Goal: Find specific page/section: Find specific page/section

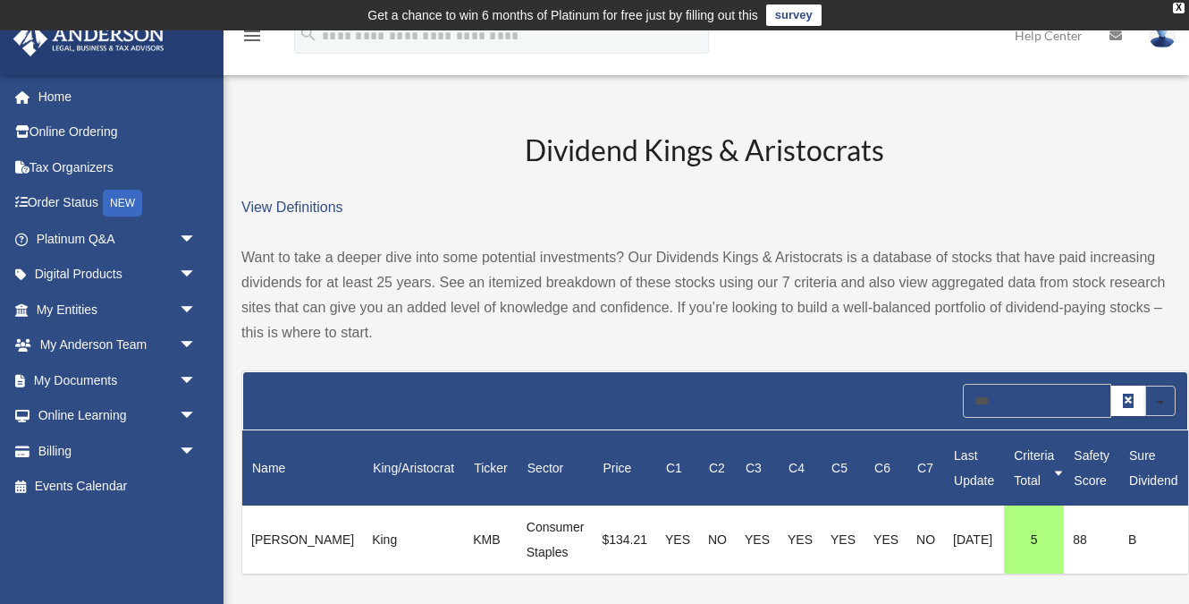
scroll to position [221, 0]
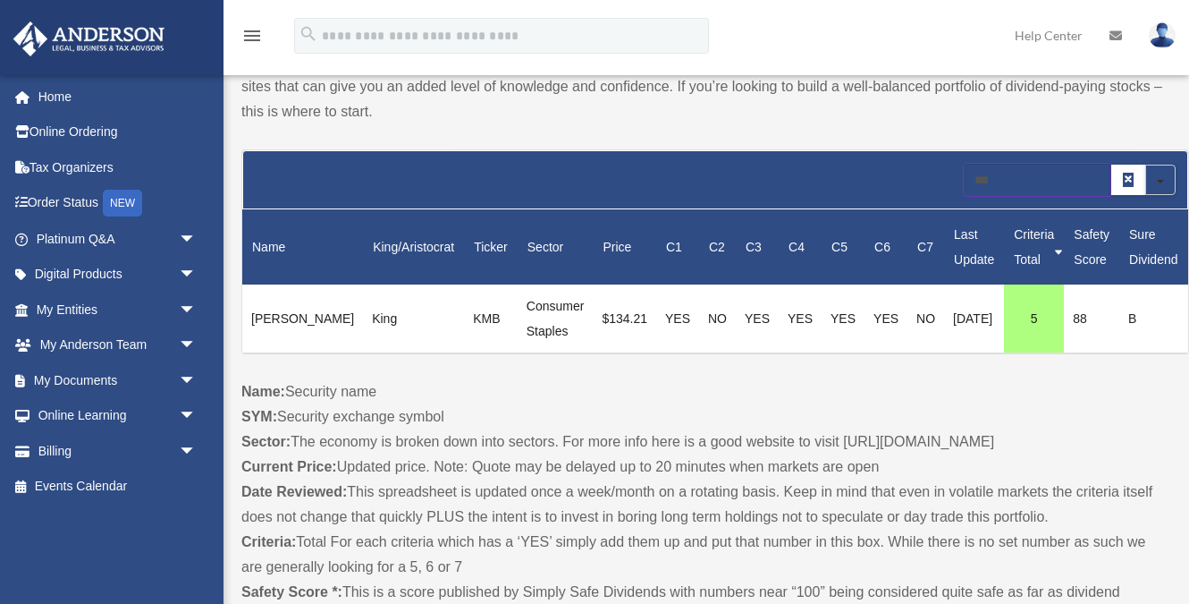
drag, startPoint x: 992, startPoint y: 181, endPoint x: 831, endPoint y: 164, distance: 161.8
click at [831, 164] on form "Search *** Search in Name King/Aristocrat Ticker Sector Price C1 C2 C3 C4 C5 C6…" at bounding box center [715, 180] width 925 height 34
type input "***"
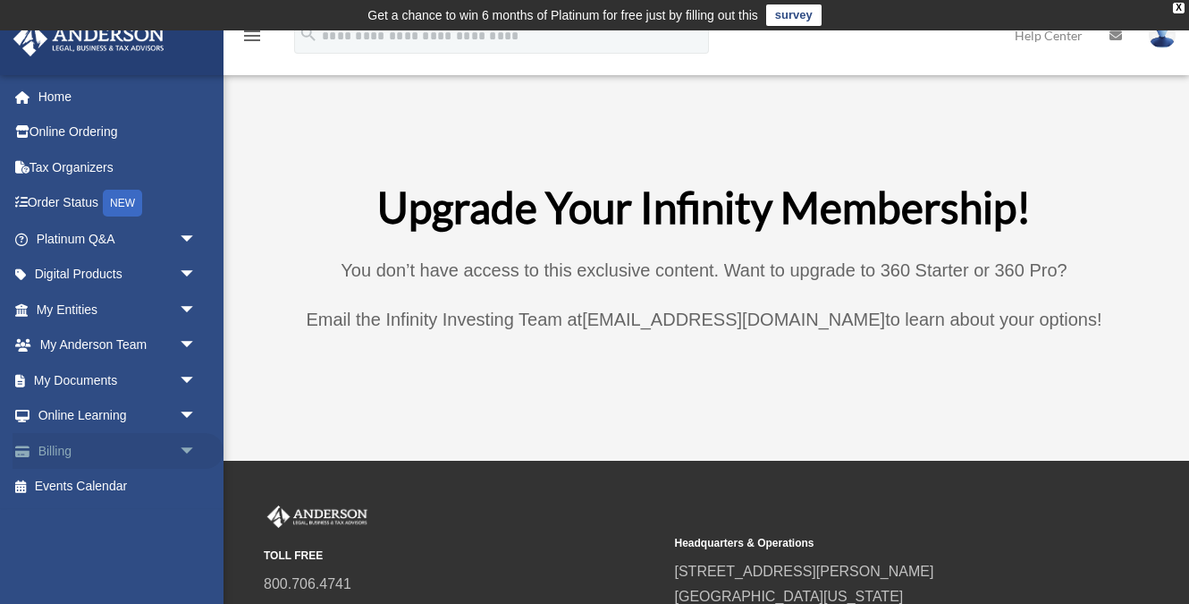
click at [181, 456] on span "arrow_drop_down" at bounding box center [197, 451] width 36 height 37
click at [190, 418] on span "arrow_drop_down" at bounding box center [197, 416] width 36 height 37
click at [181, 382] on span "arrow_drop_down" at bounding box center [197, 380] width 36 height 37
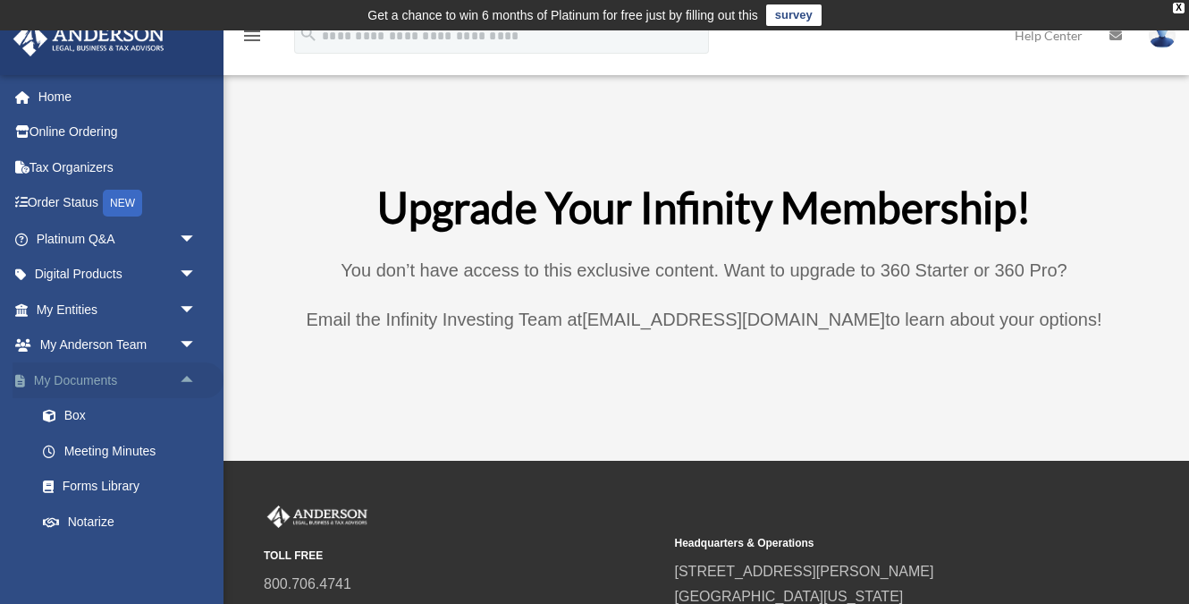
click at [181, 382] on span "arrow_drop_up" at bounding box center [197, 380] width 36 height 37
click at [182, 405] on span "arrow_drop_up" at bounding box center [197, 416] width 36 height 37
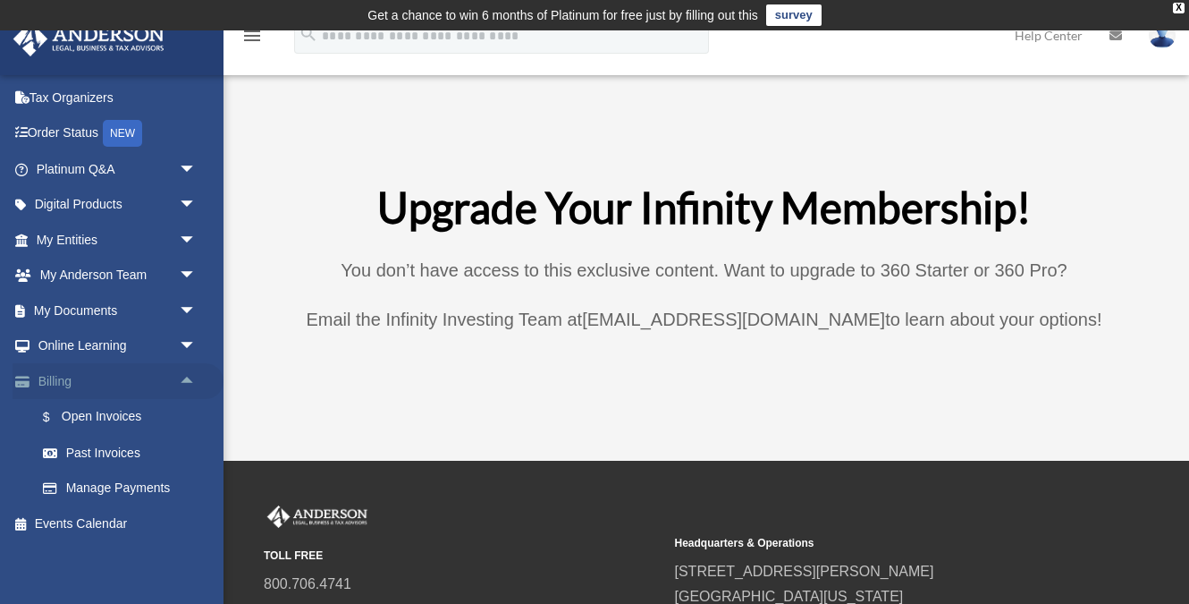
scroll to position [71, 0]
click at [187, 380] on span "arrow_drop_up" at bounding box center [197, 380] width 36 height 37
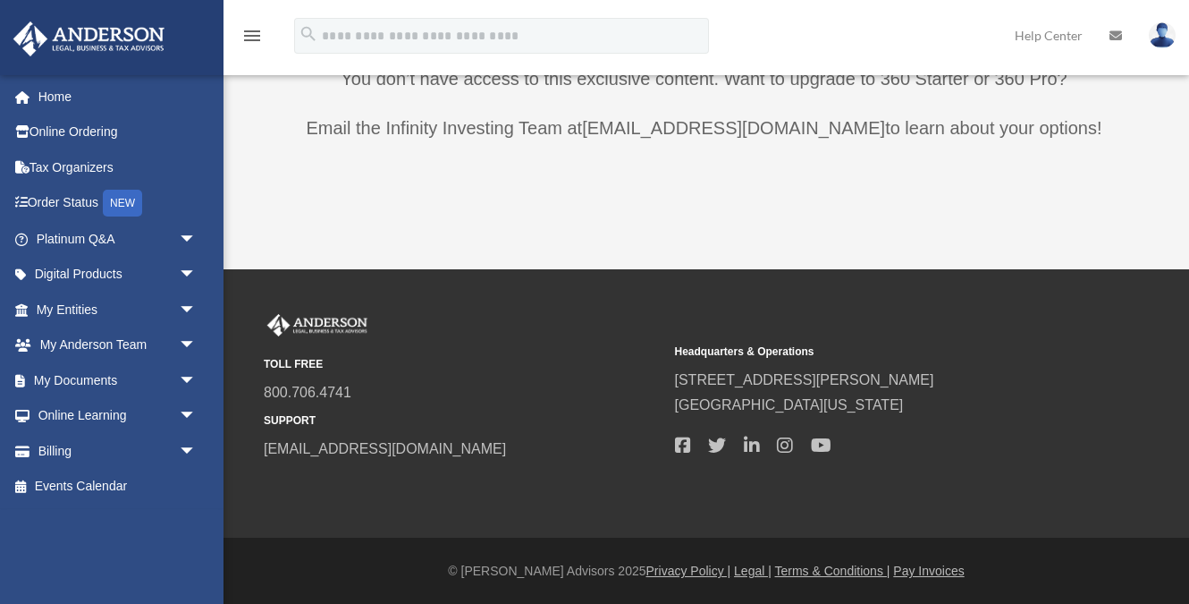
scroll to position [0, 0]
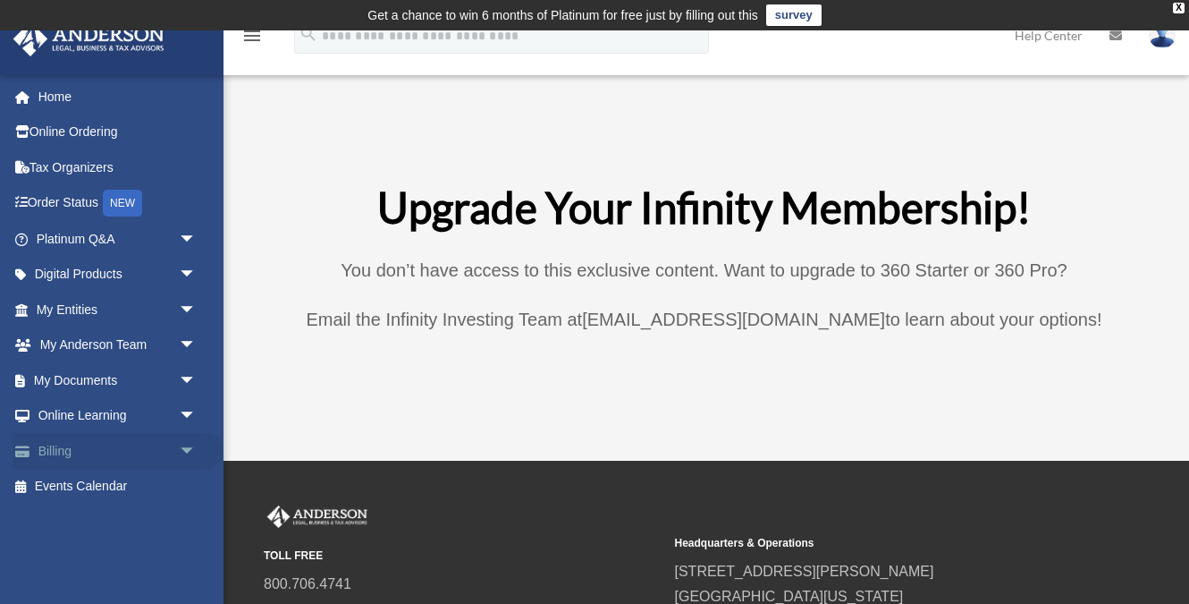
click at [75, 450] on link "Billing arrow_drop_down" at bounding box center [118, 451] width 211 height 36
click at [192, 444] on span "arrow_drop_down" at bounding box center [197, 451] width 36 height 37
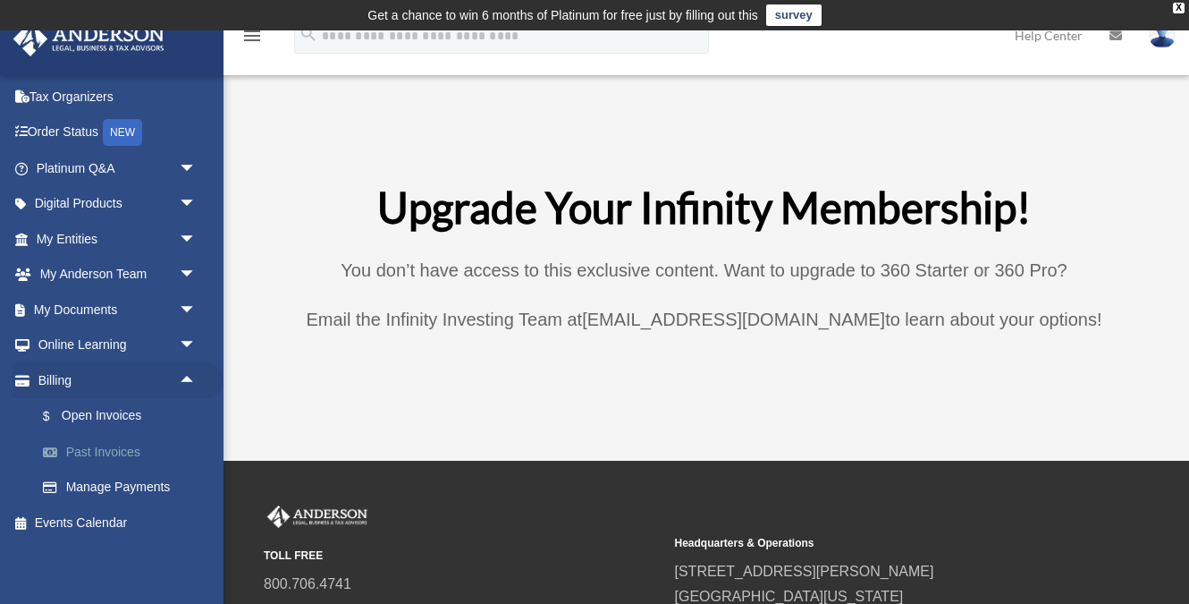
click at [116, 443] on link "Past Invoices" at bounding box center [124, 452] width 198 height 36
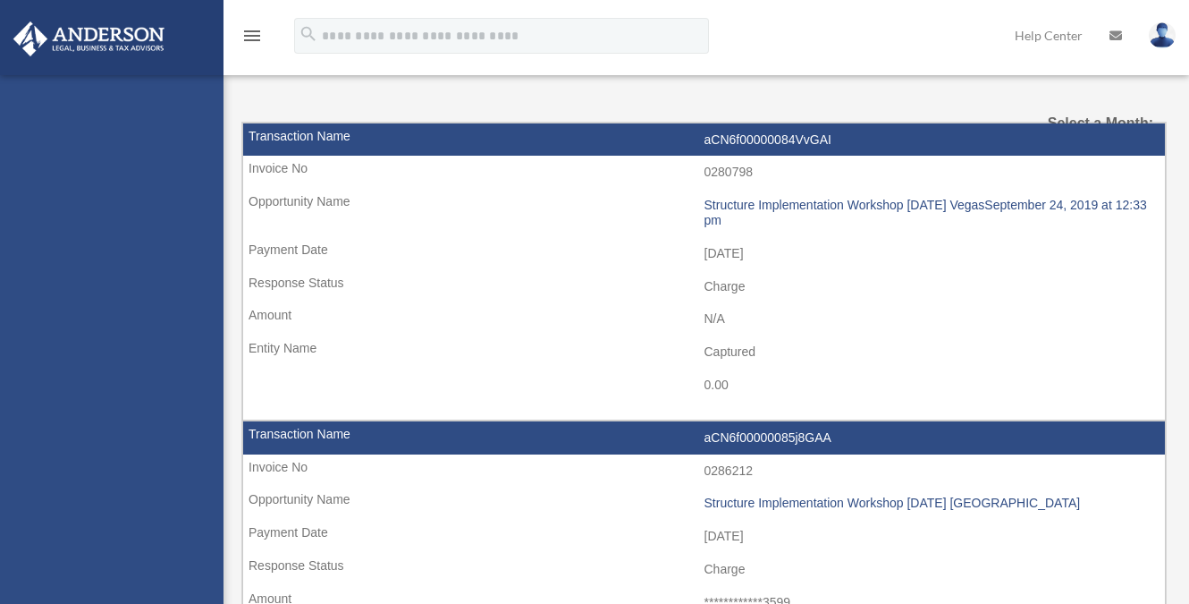
select select
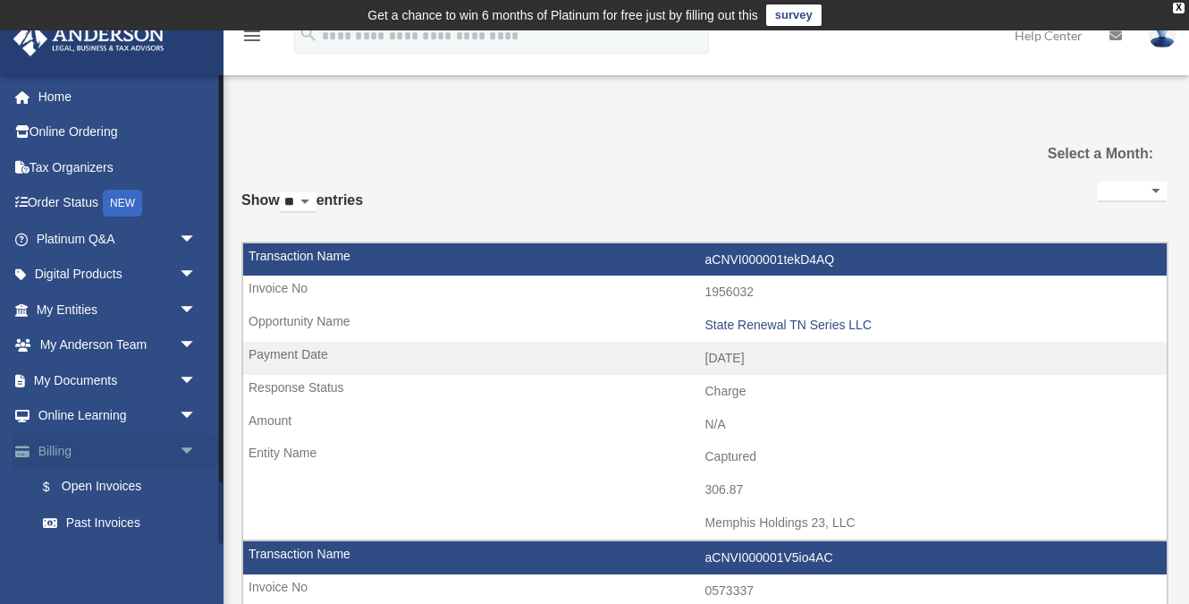
click at [195, 448] on span "arrow_drop_down" at bounding box center [197, 451] width 36 height 37
click at [80, 196] on link "Order Status NEW" at bounding box center [118, 203] width 211 height 37
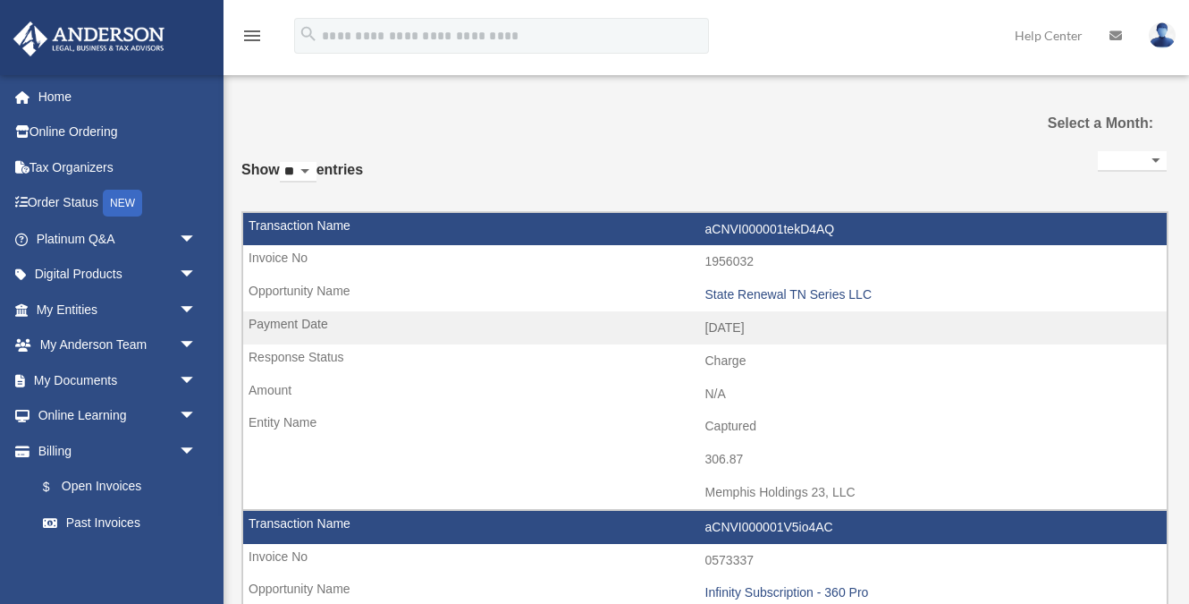
select select
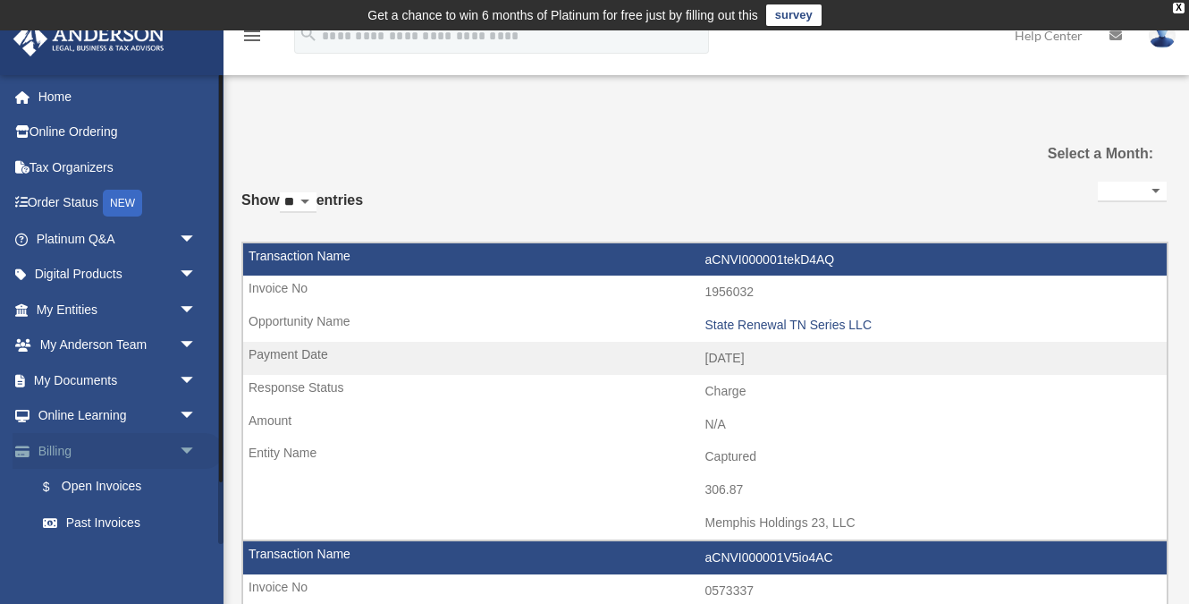
click at [194, 443] on span "arrow_drop_down" at bounding box center [197, 451] width 36 height 37
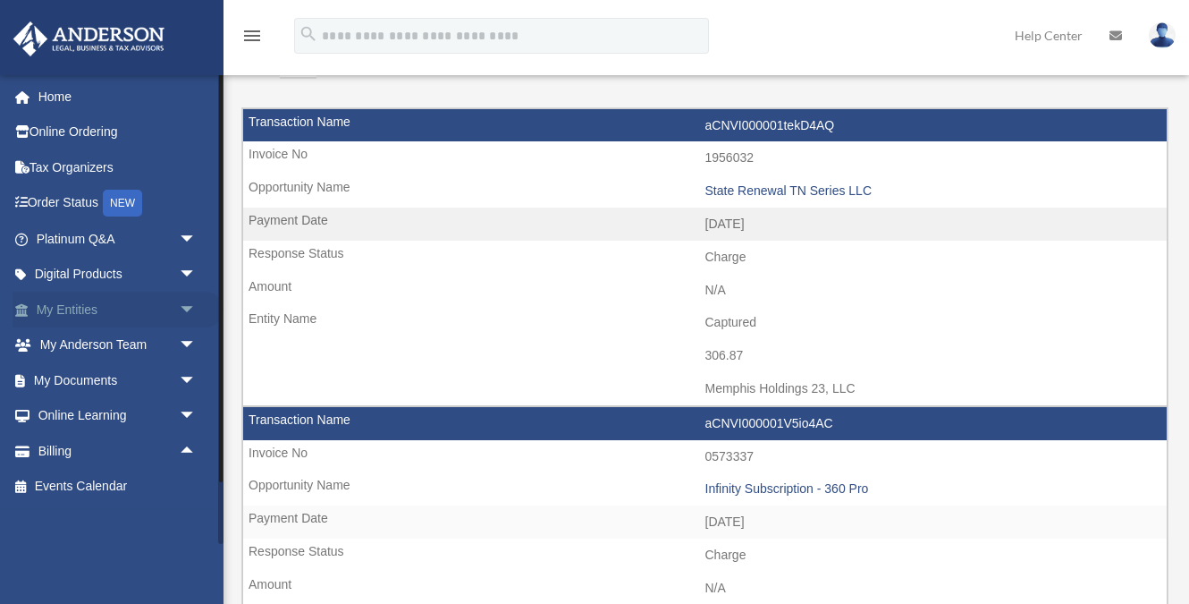
scroll to position [139, 0]
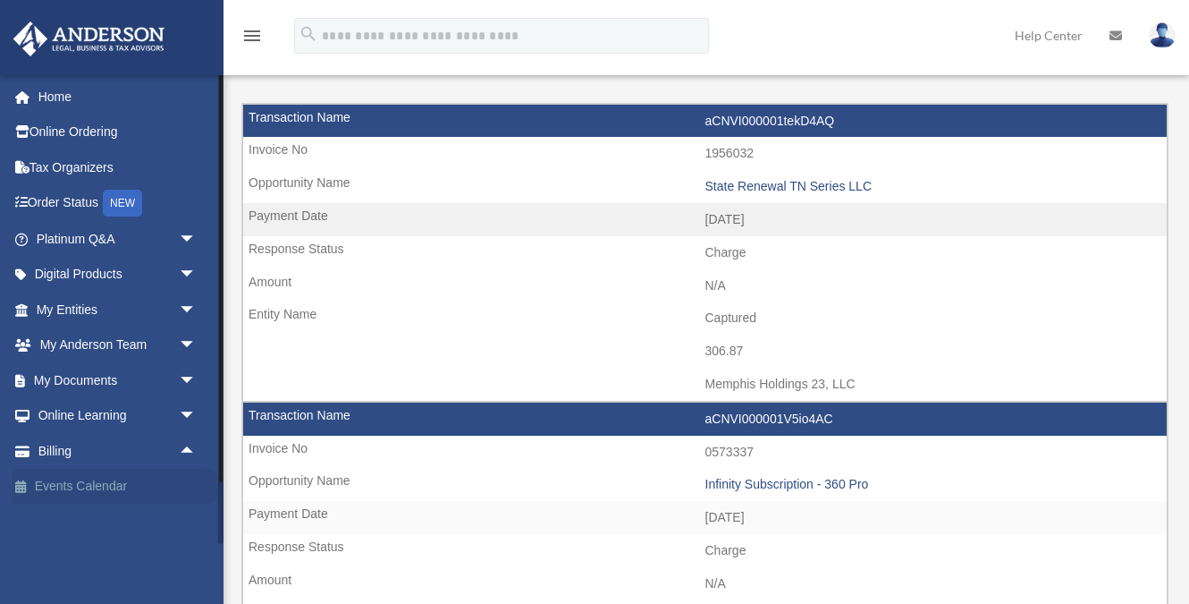
click at [116, 488] on link "Events Calendar" at bounding box center [118, 487] width 211 height 36
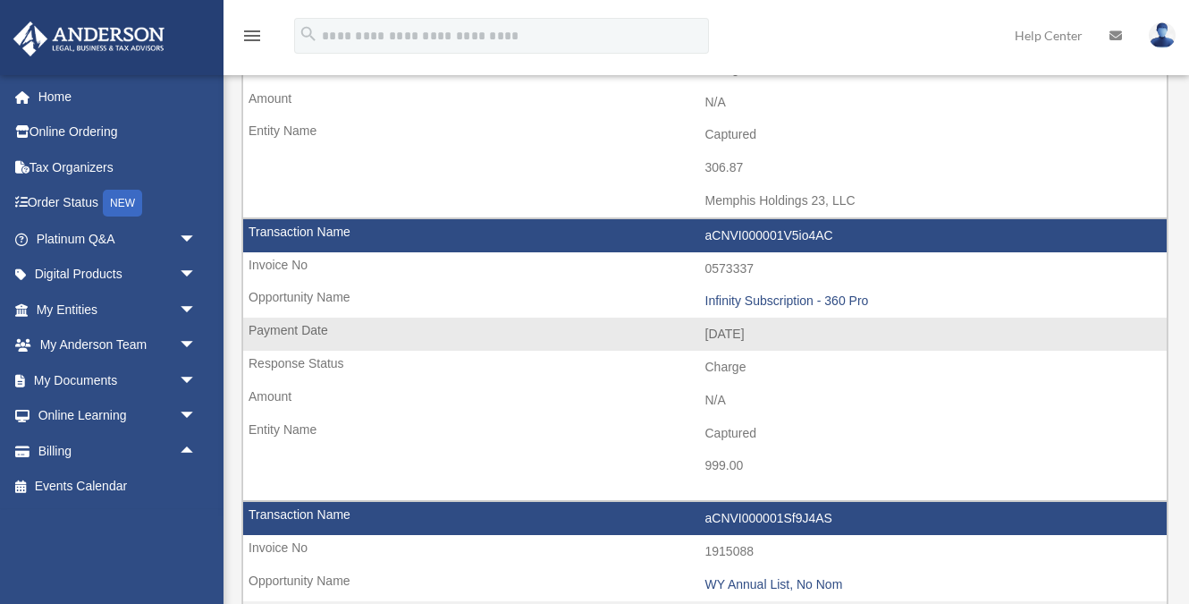
scroll to position [355, 0]
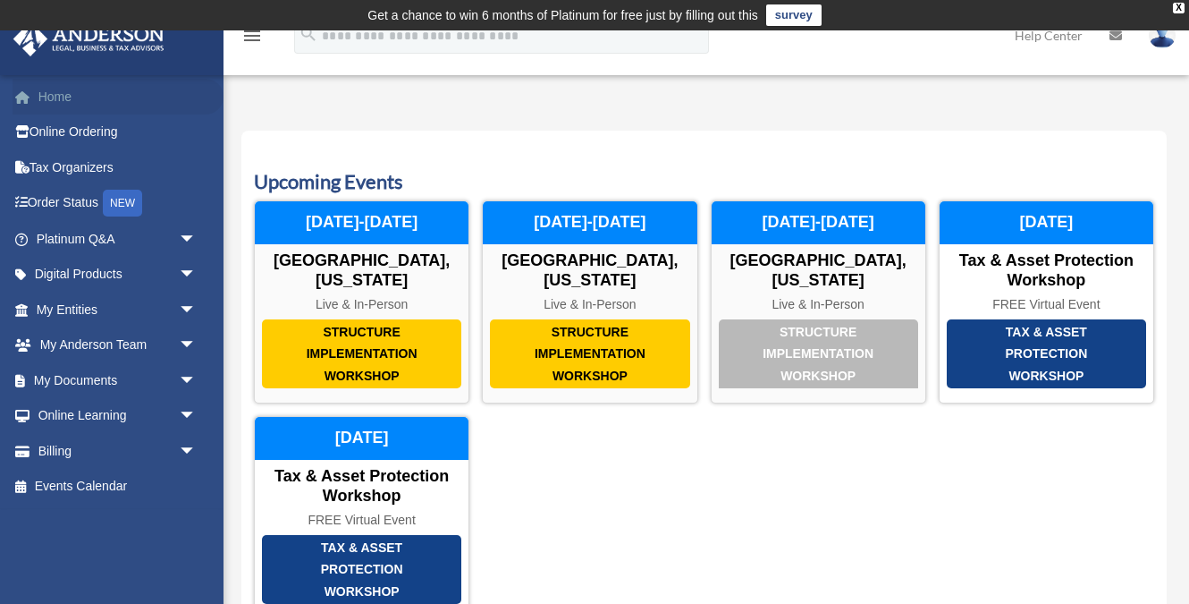
click at [114, 94] on link "Home" at bounding box center [118, 97] width 211 height 36
click at [1168, 37] on img at bounding box center [1162, 35] width 27 height 26
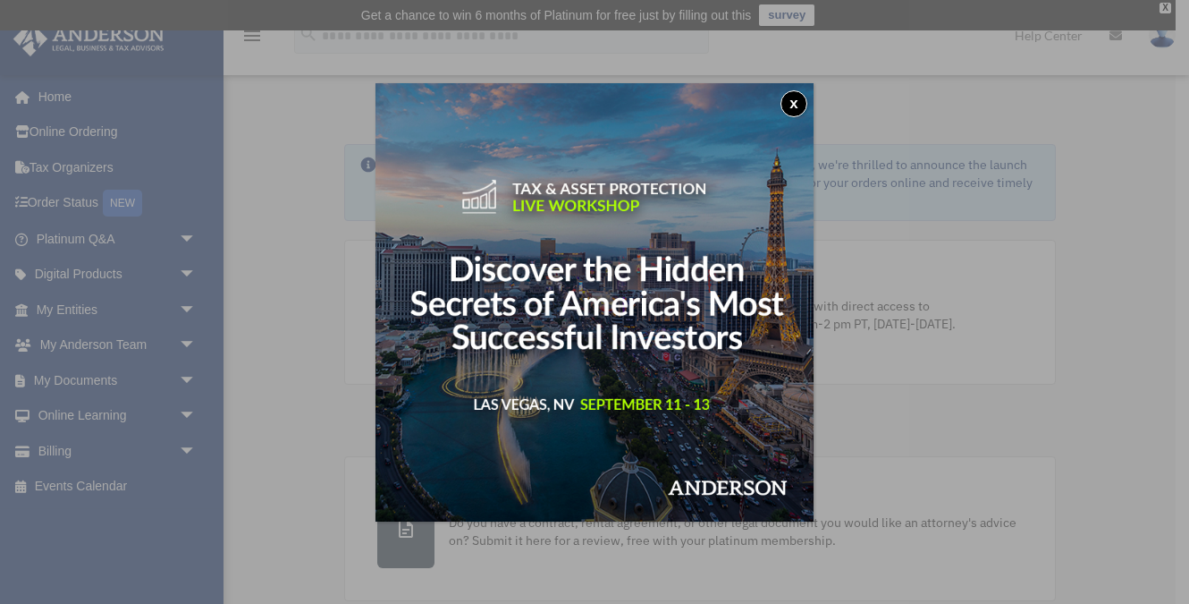
click at [792, 100] on button "x" at bounding box center [794, 103] width 27 height 27
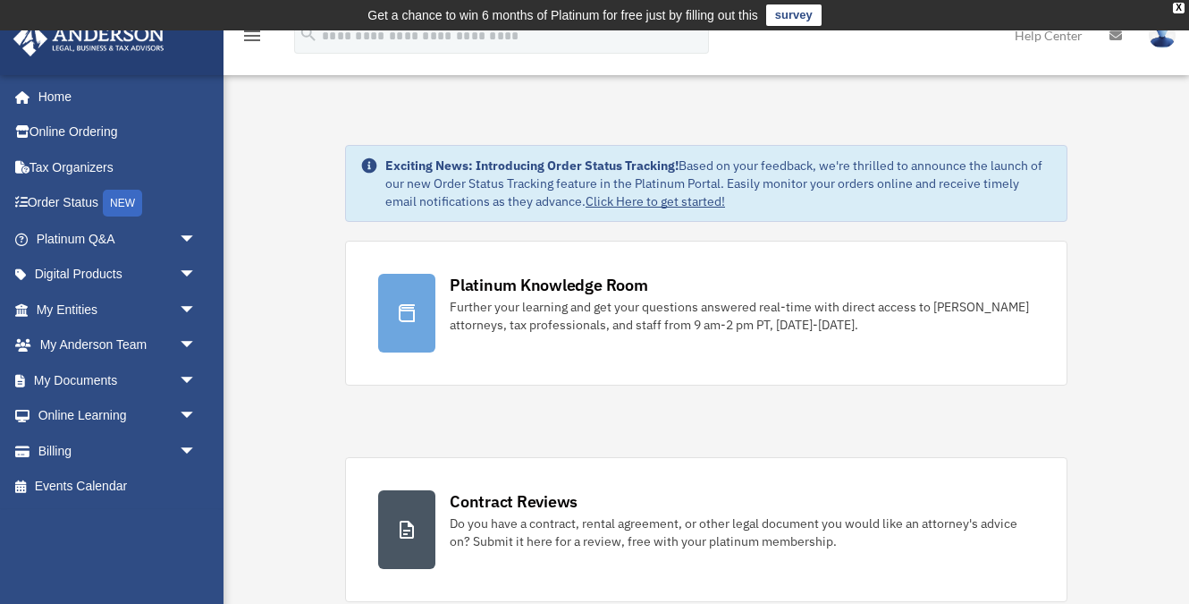
scroll to position [1056, 0]
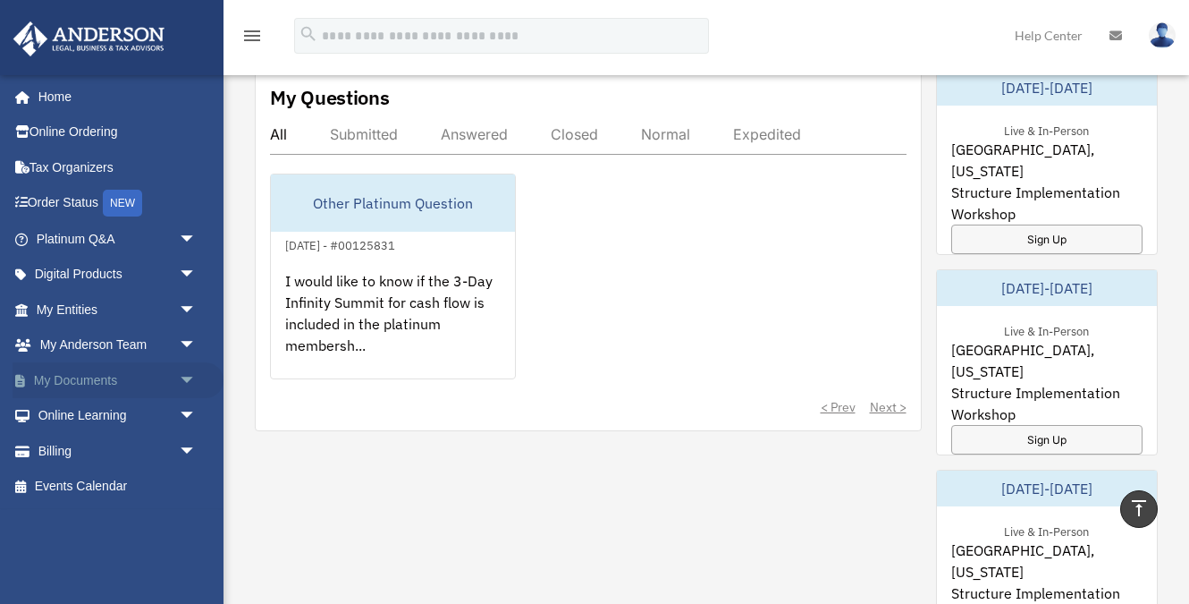
click at [190, 383] on span "arrow_drop_down" at bounding box center [197, 380] width 36 height 37
click at [190, 383] on span "arrow_drop_up" at bounding box center [197, 380] width 36 height 37
click at [190, 383] on span "arrow_drop_down" at bounding box center [197, 380] width 36 height 37
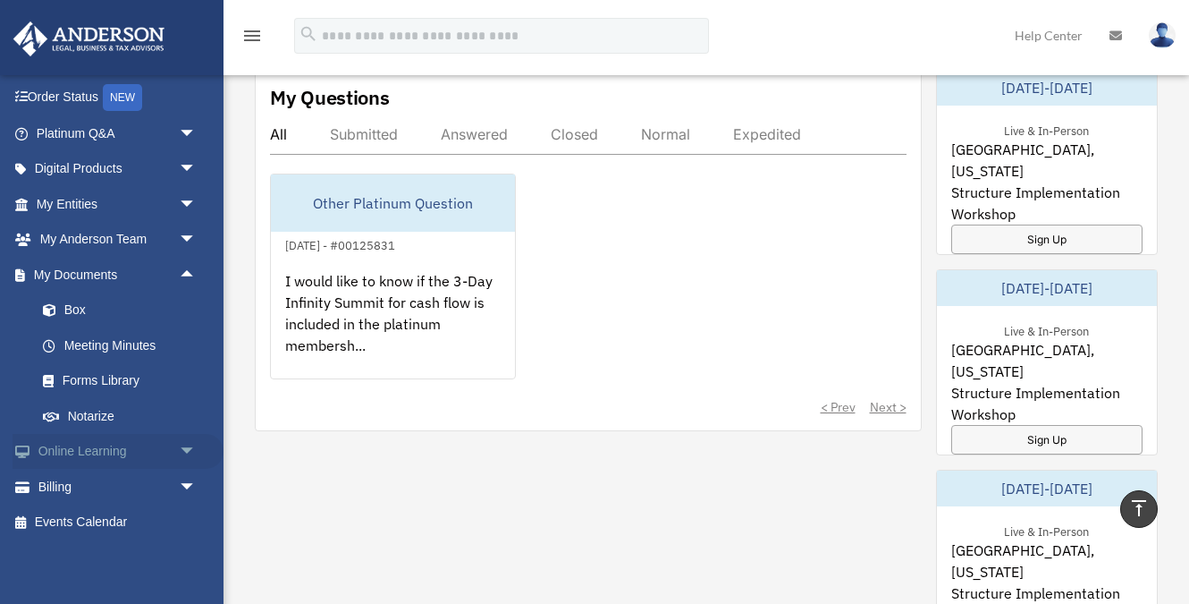
click at [182, 452] on span "arrow_drop_down" at bounding box center [197, 452] width 36 height 37
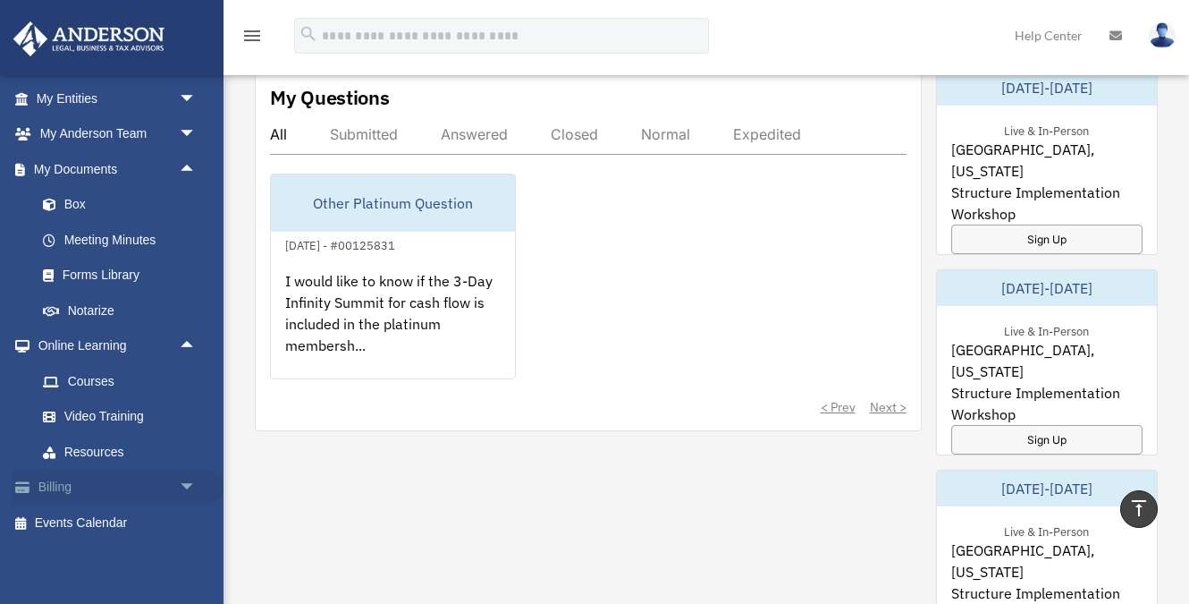
click at [190, 481] on span "arrow_drop_down" at bounding box center [197, 487] width 36 height 37
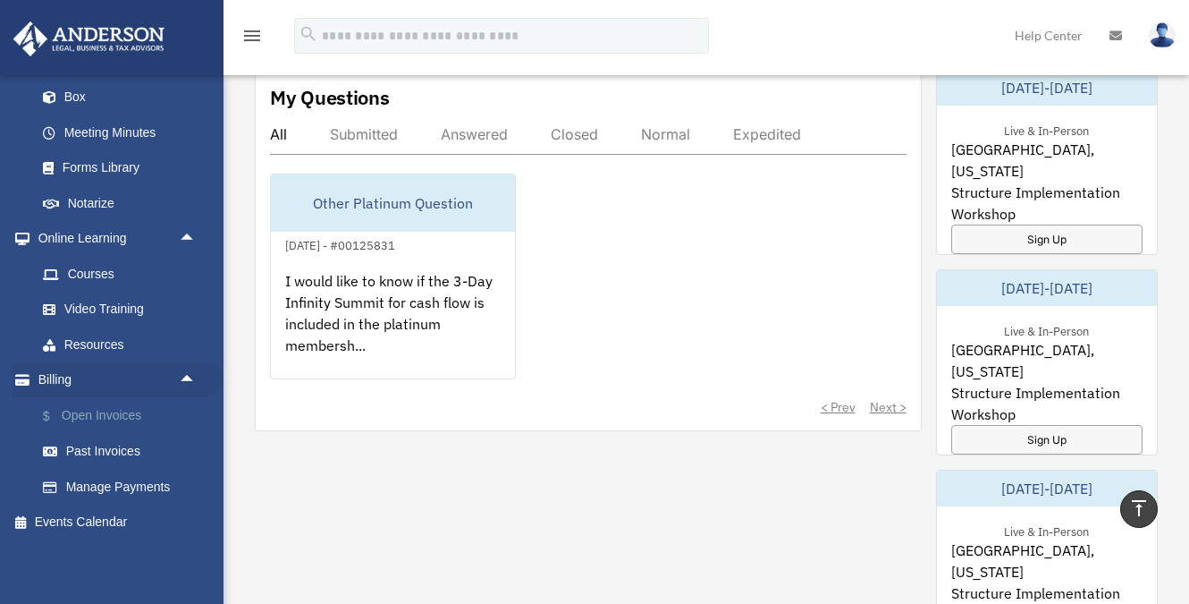
click at [114, 415] on link "$ Open Invoices" at bounding box center [124, 415] width 198 height 37
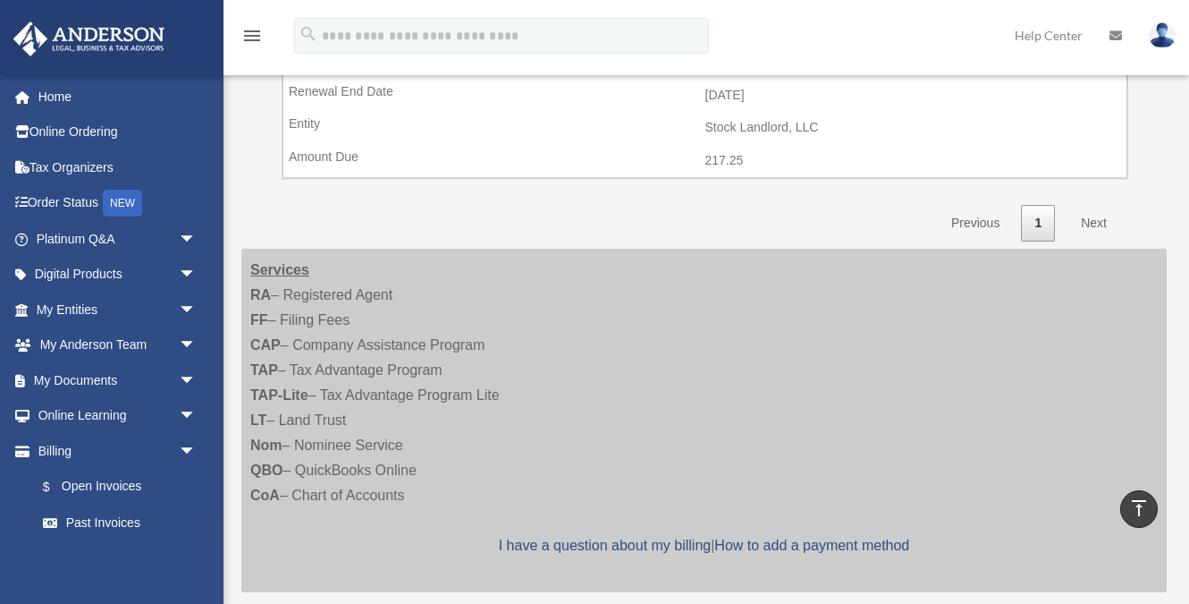
scroll to position [1573, 0]
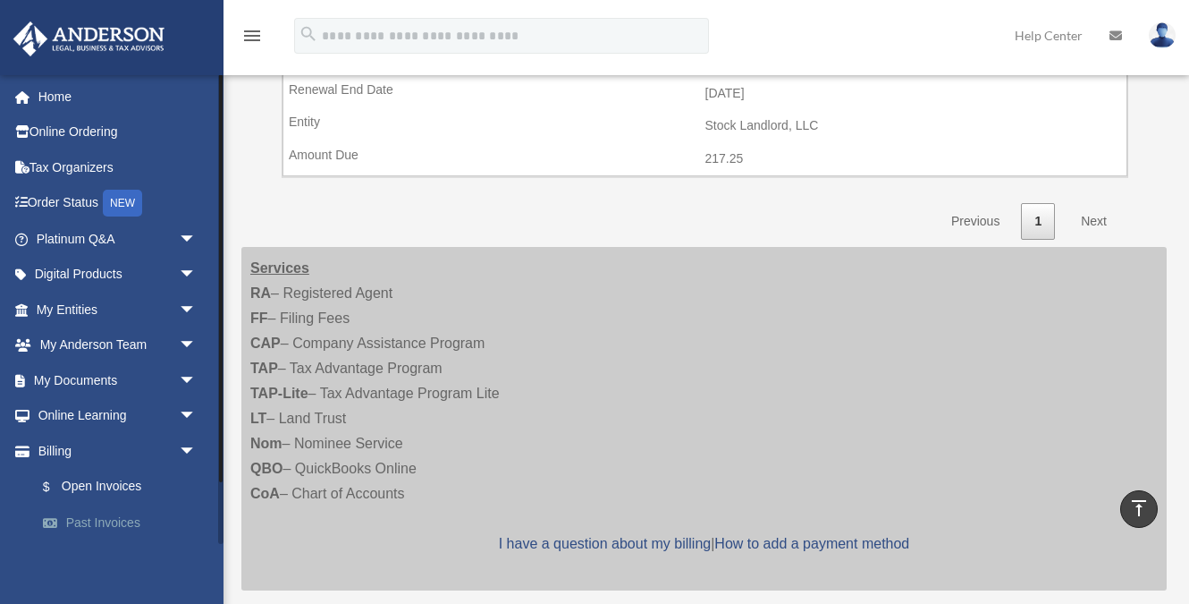
click at [111, 524] on link "Past Invoices" at bounding box center [124, 522] width 198 height 36
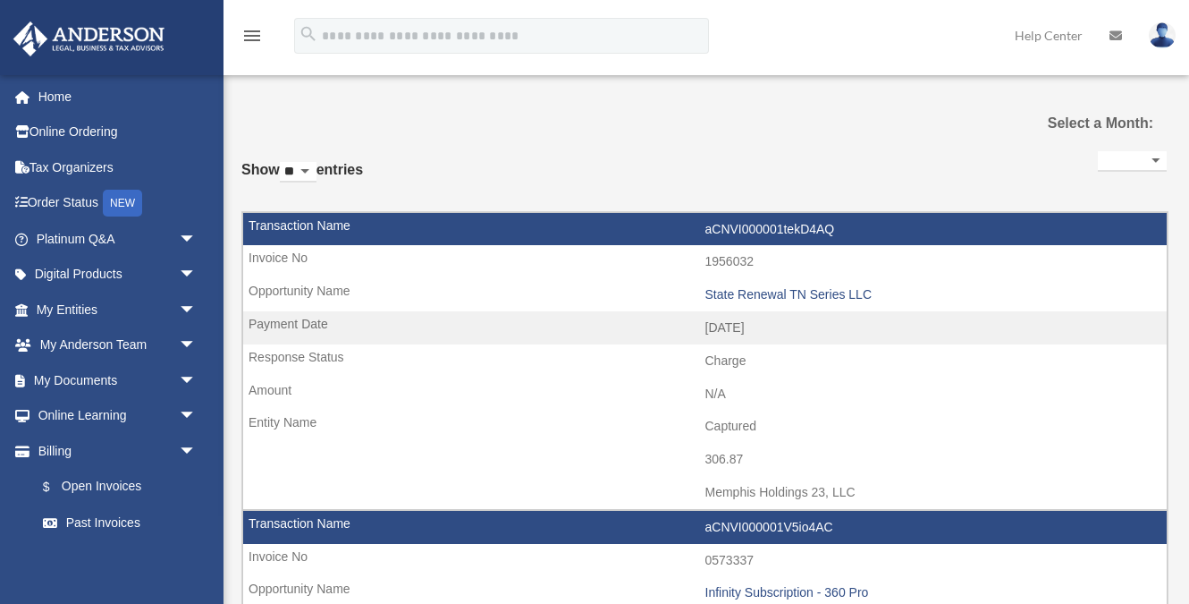
select select
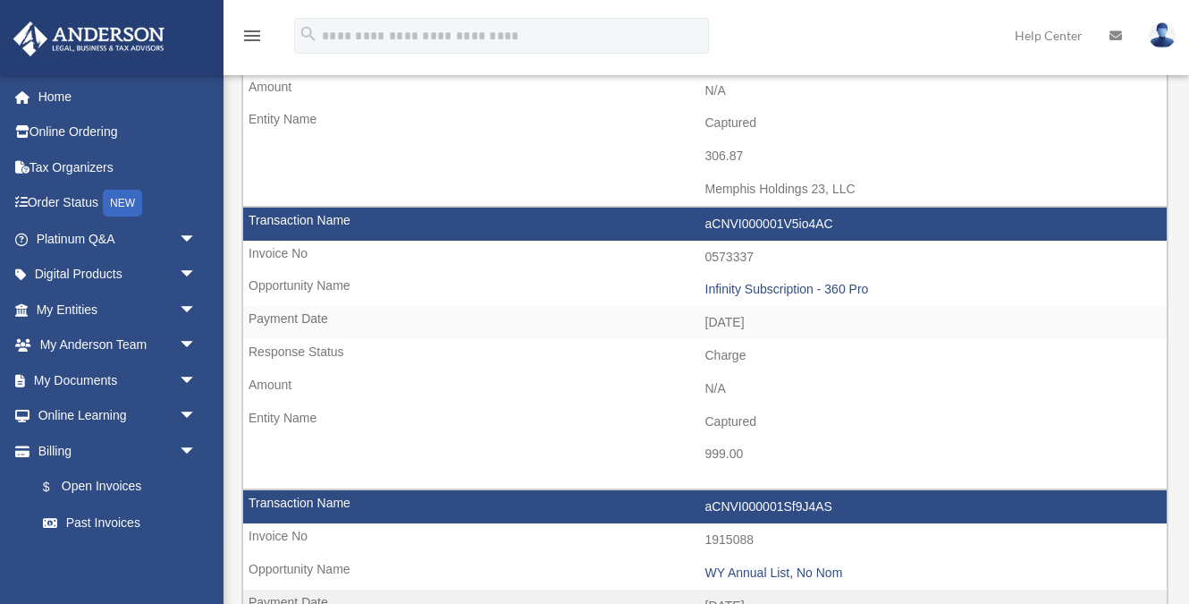
scroll to position [332, 0]
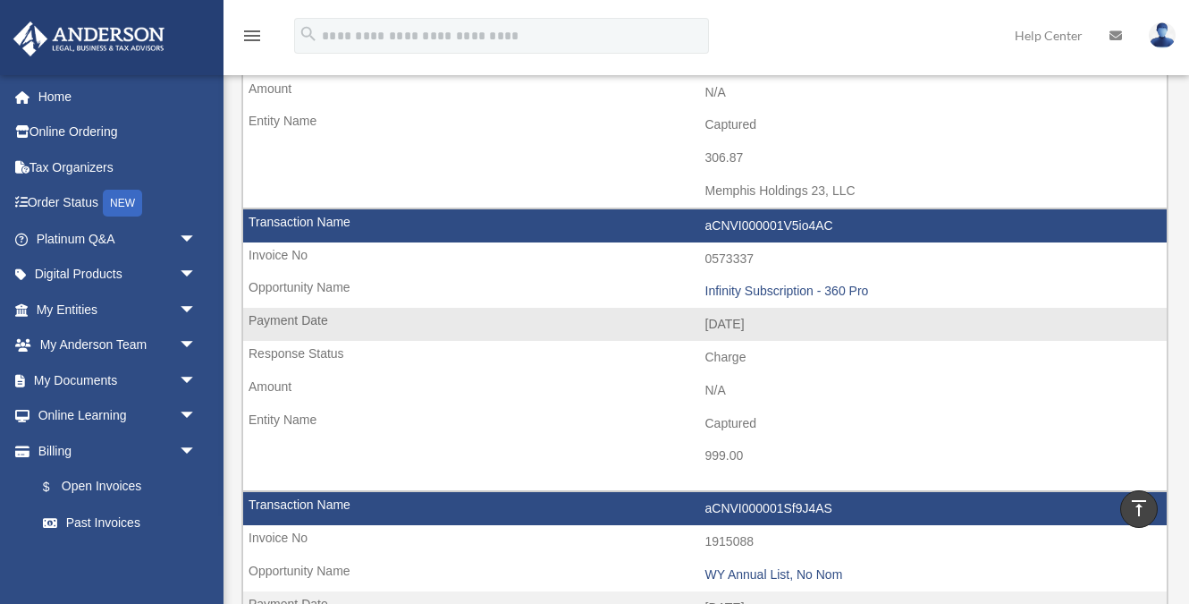
click at [734, 356] on td "Charge" at bounding box center [705, 358] width 924 height 34
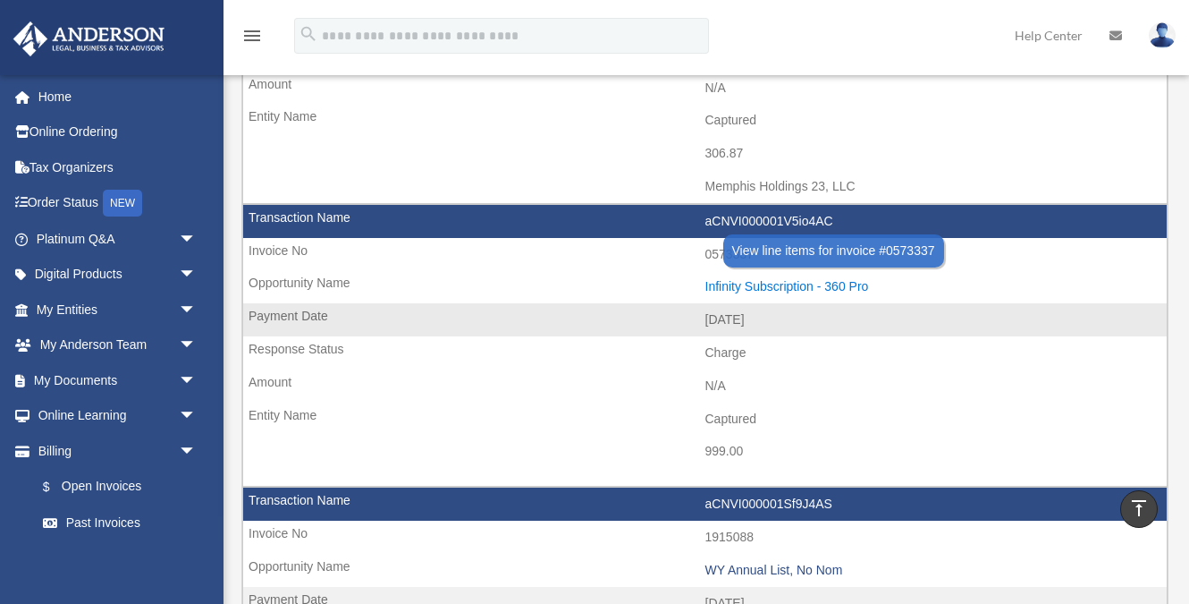
click at [746, 288] on div "Infinity Subscription - 360 Pro" at bounding box center [931, 286] width 453 height 15
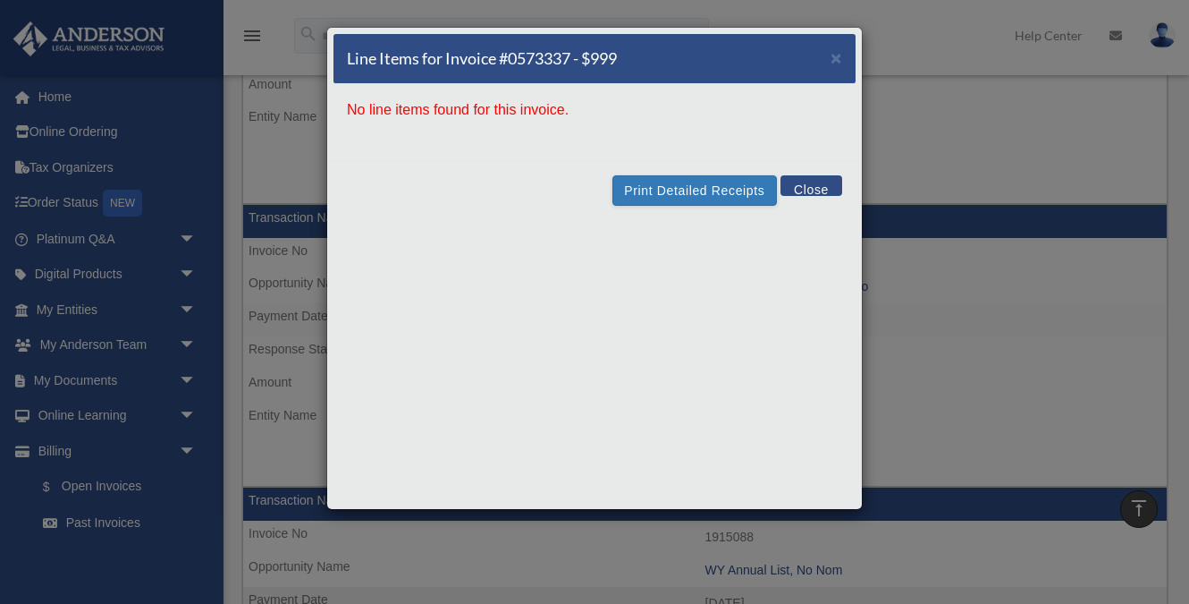
click at [816, 185] on button "Close" at bounding box center [812, 185] width 62 height 21
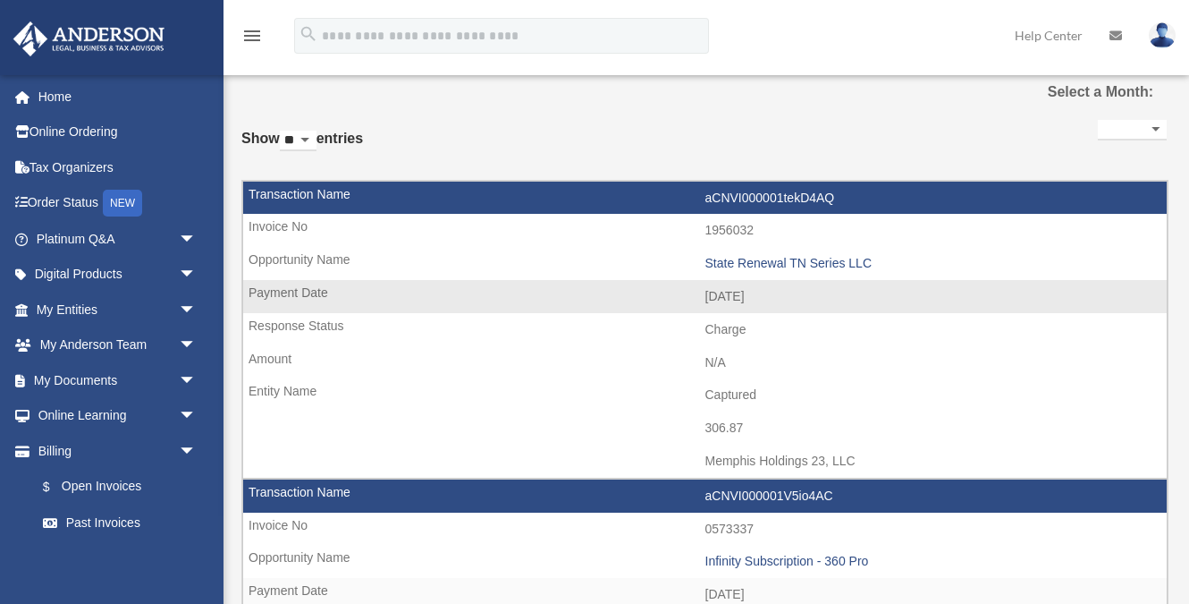
scroll to position [37, 0]
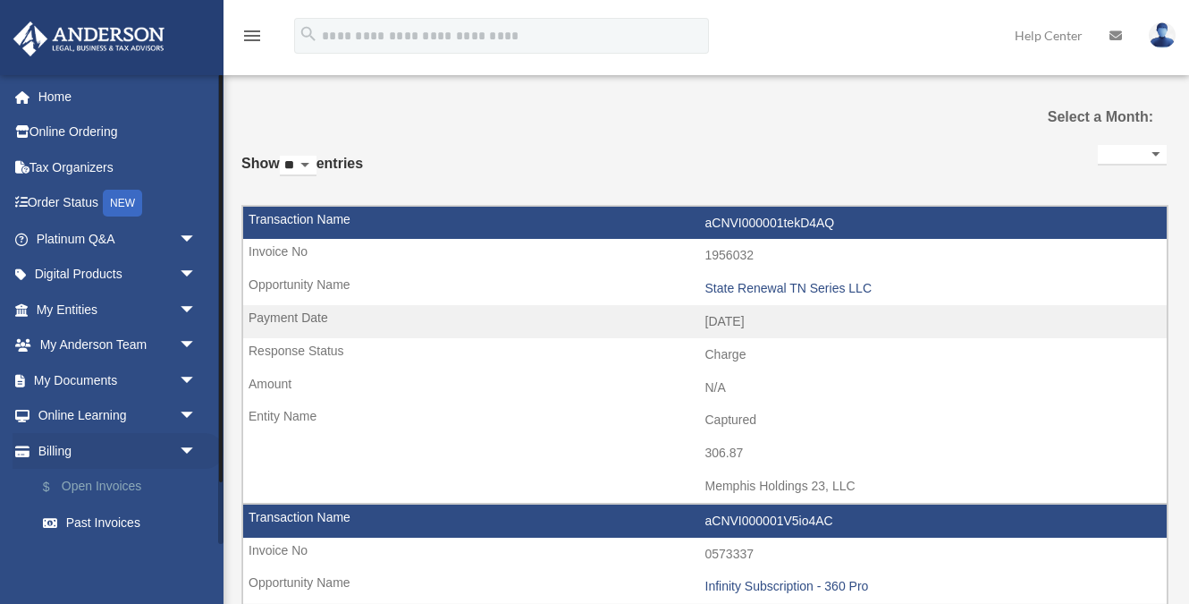
click at [106, 490] on link "$ Open Invoices" at bounding box center [124, 487] width 198 height 37
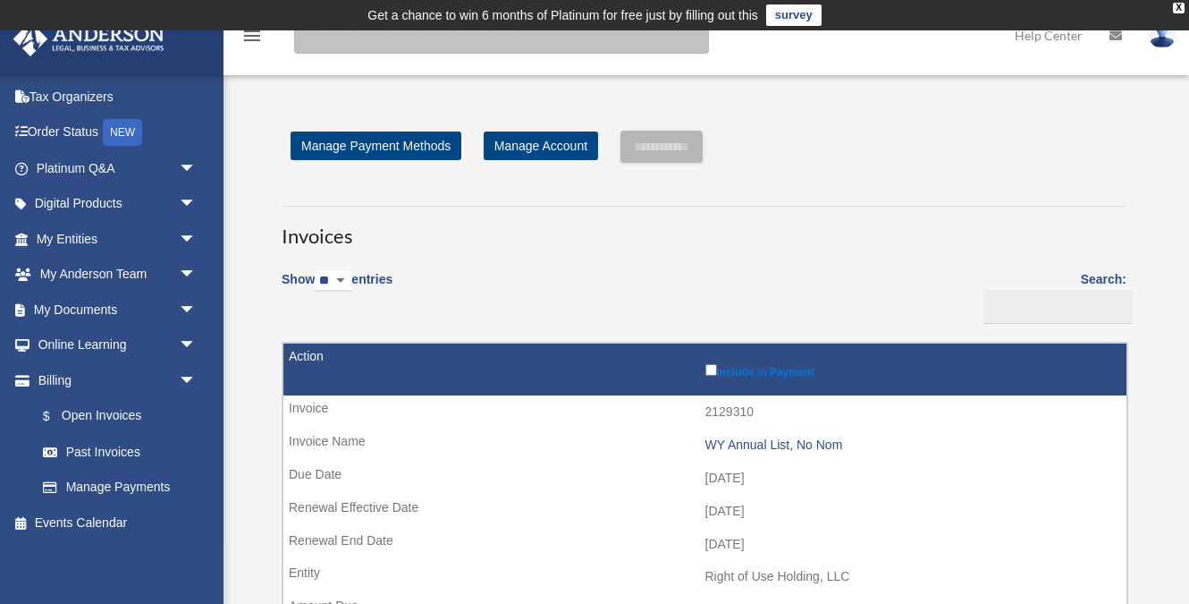
click at [502, 50] on input "search" at bounding box center [501, 36] width 415 height 36
type input "********"
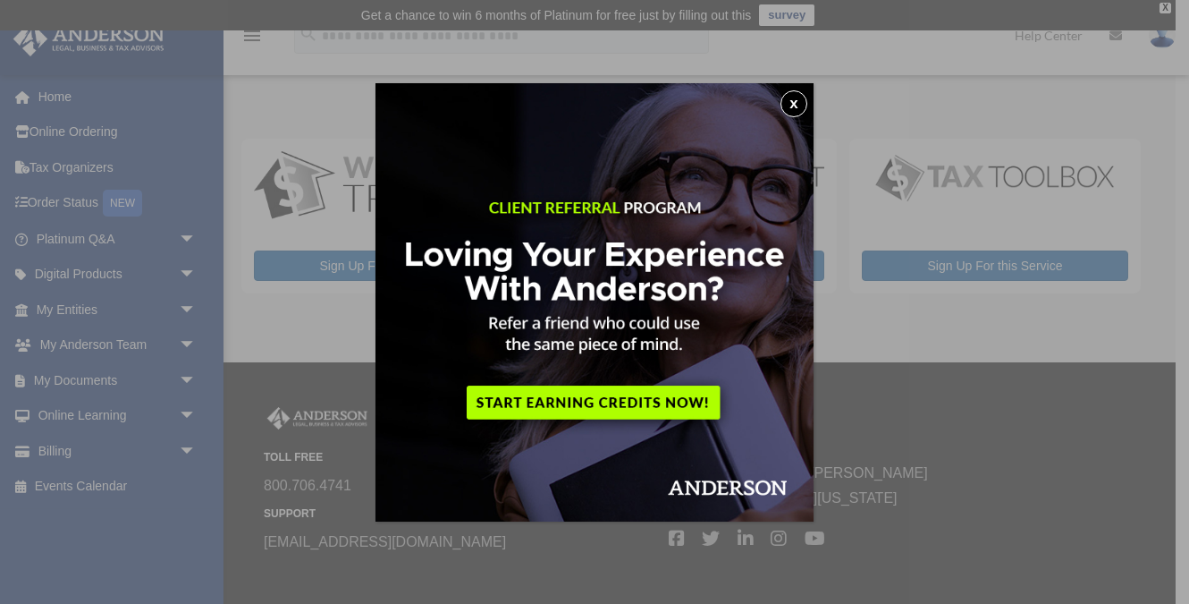
click at [796, 100] on button "x" at bounding box center [794, 103] width 27 height 27
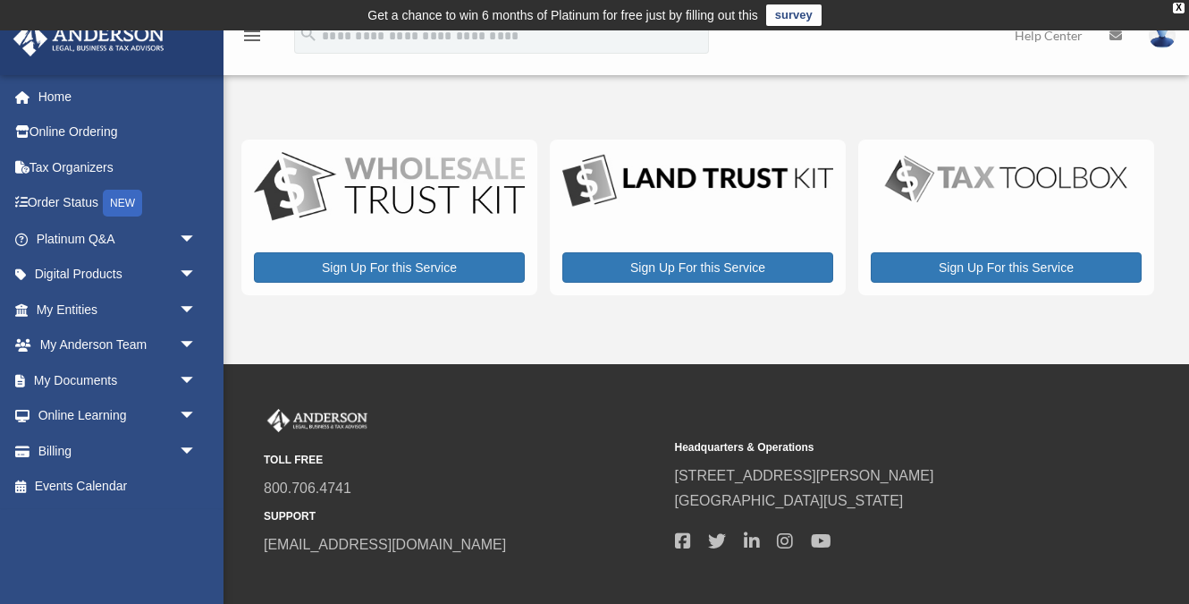
scroll to position [96, 0]
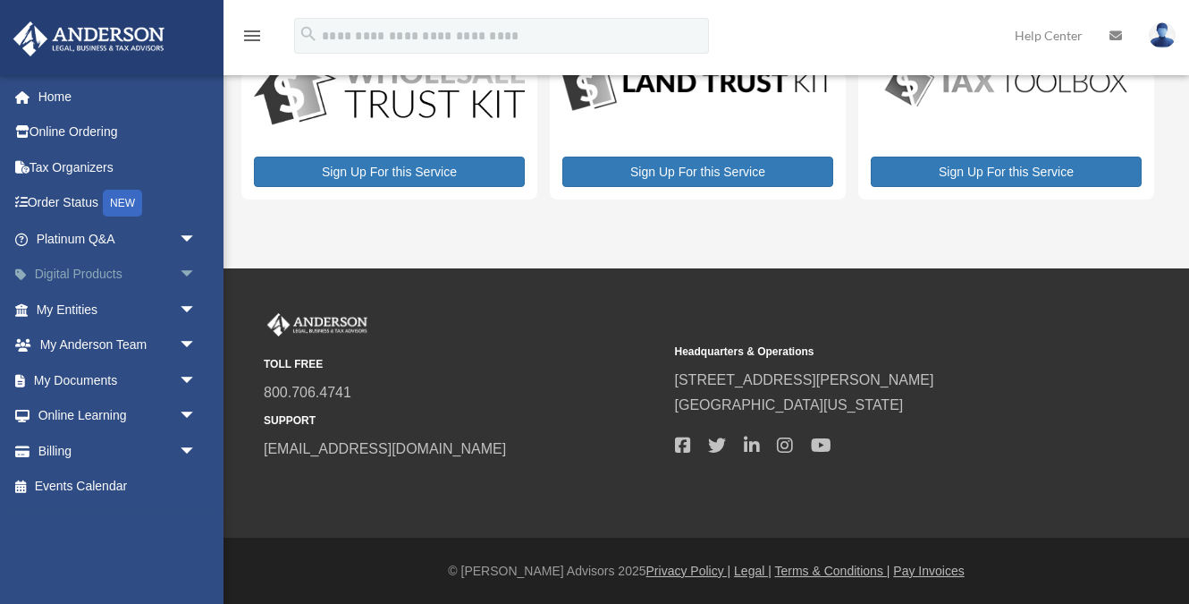
click at [103, 270] on link "Digital Products arrow_drop_down" at bounding box center [118, 275] width 211 height 36
click at [188, 274] on span "arrow_drop_down" at bounding box center [197, 275] width 36 height 37
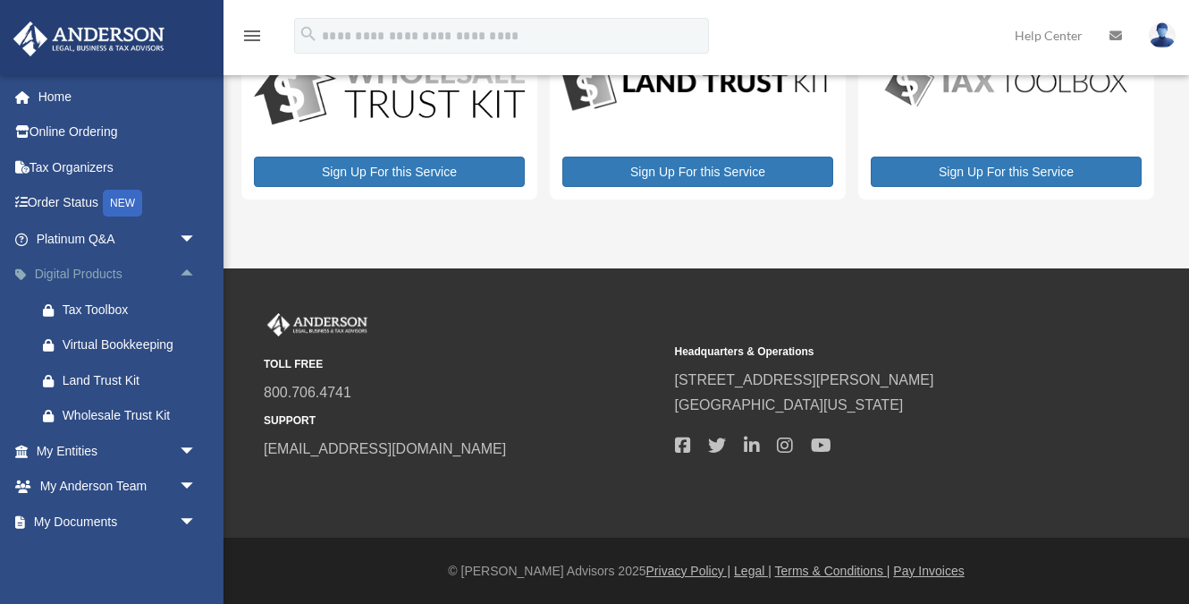
click at [188, 274] on span "arrow_drop_up" at bounding box center [197, 275] width 36 height 37
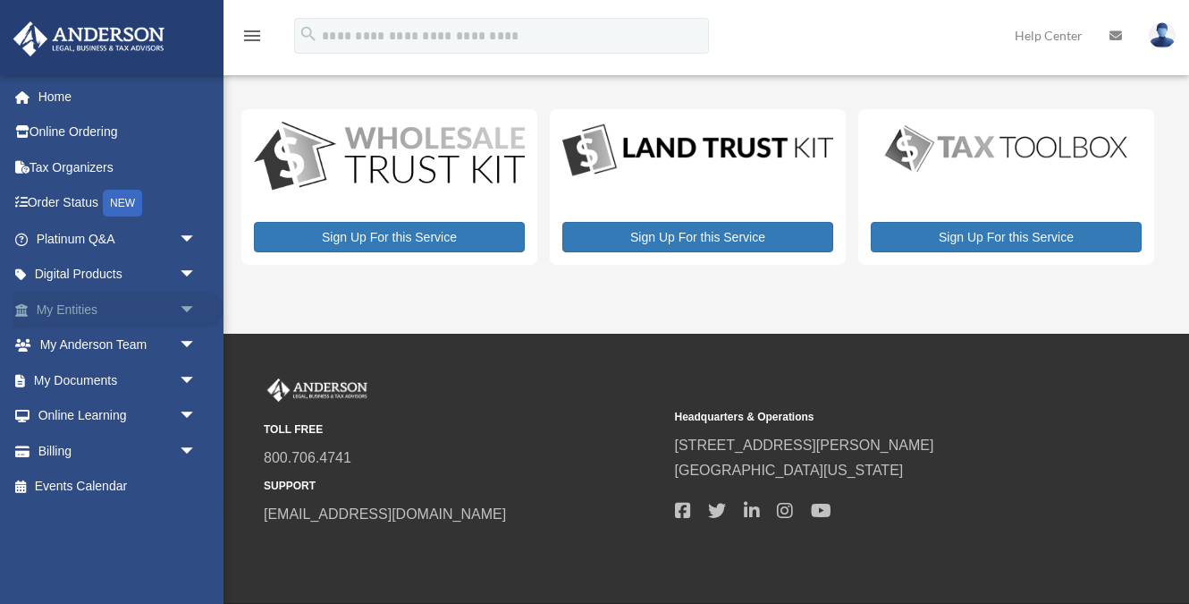
click at [190, 307] on span "arrow_drop_down" at bounding box center [197, 309] width 36 height 37
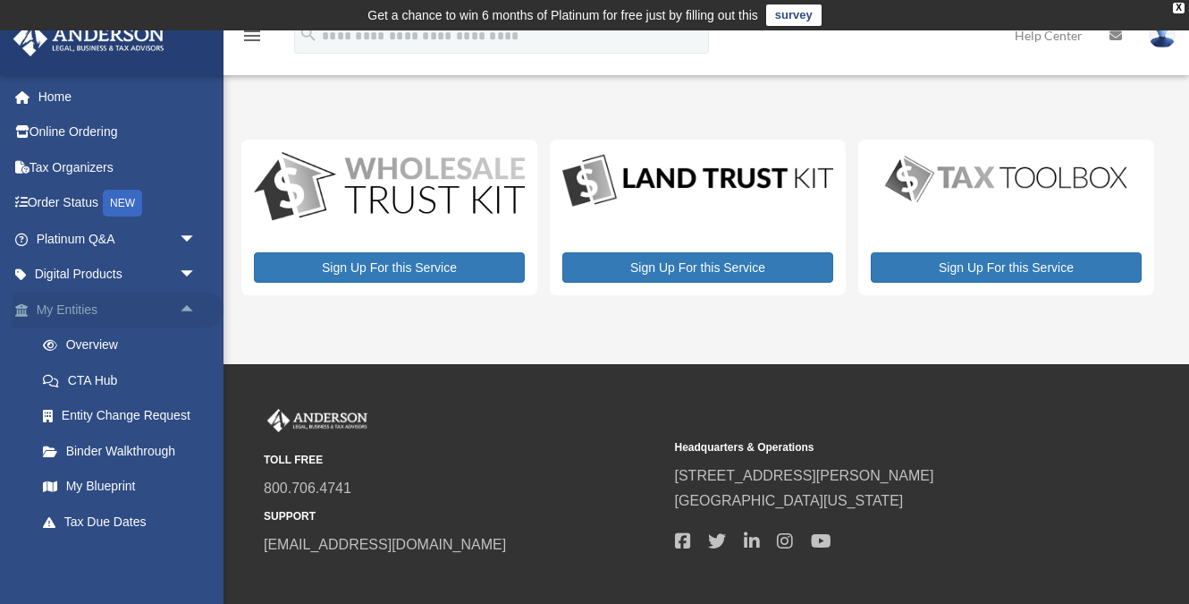
click at [190, 307] on span "arrow_drop_up" at bounding box center [197, 309] width 36 height 37
